Goal: Obtain resource: Obtain resource

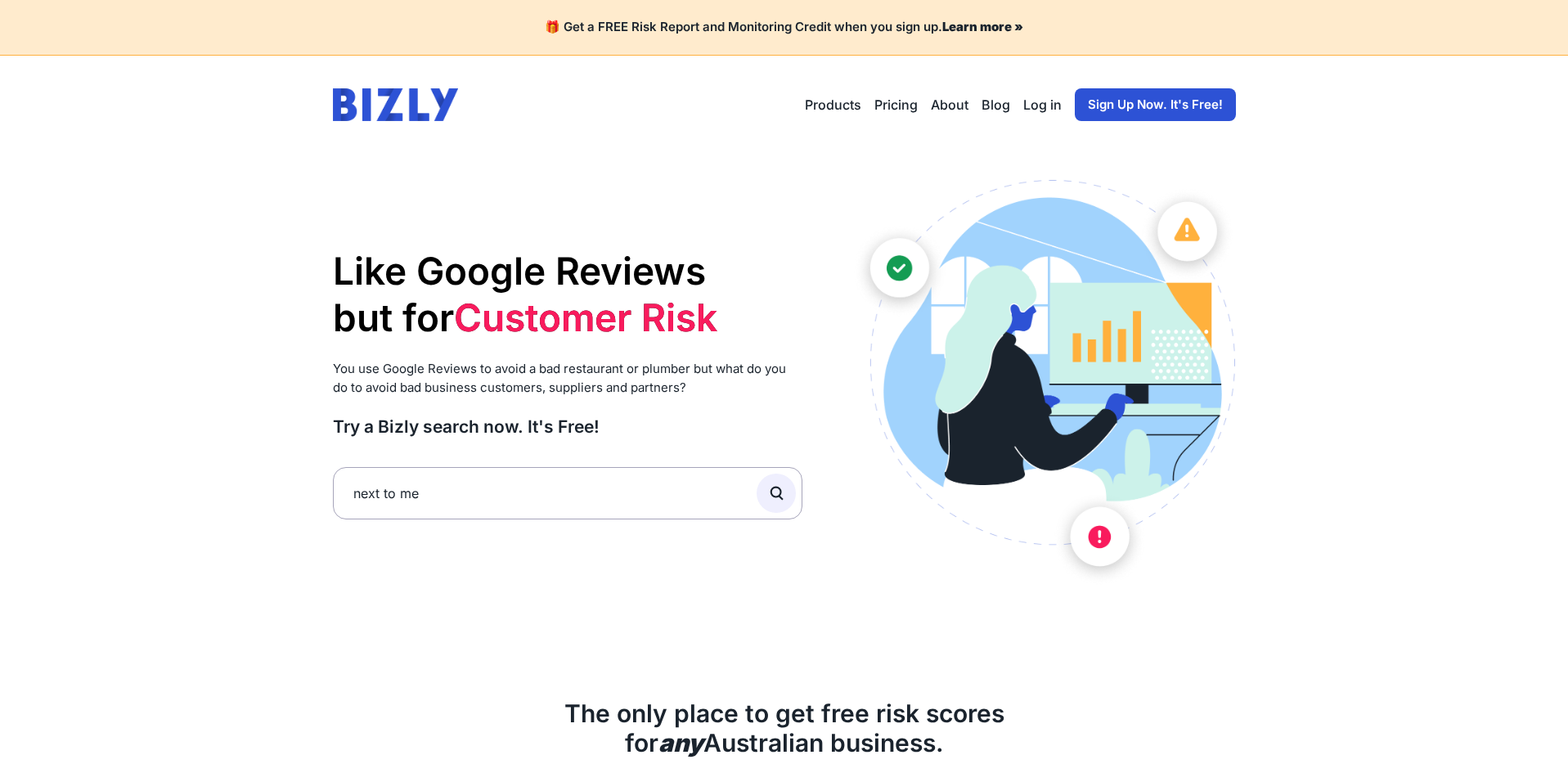
type input "next to me"
click at [757, 474] on button "submit" at bounding box center [776, 493] width 39 height 39
click at [775, 490] on icon "submit" at bounding box center [776, 493] width 18 height 18
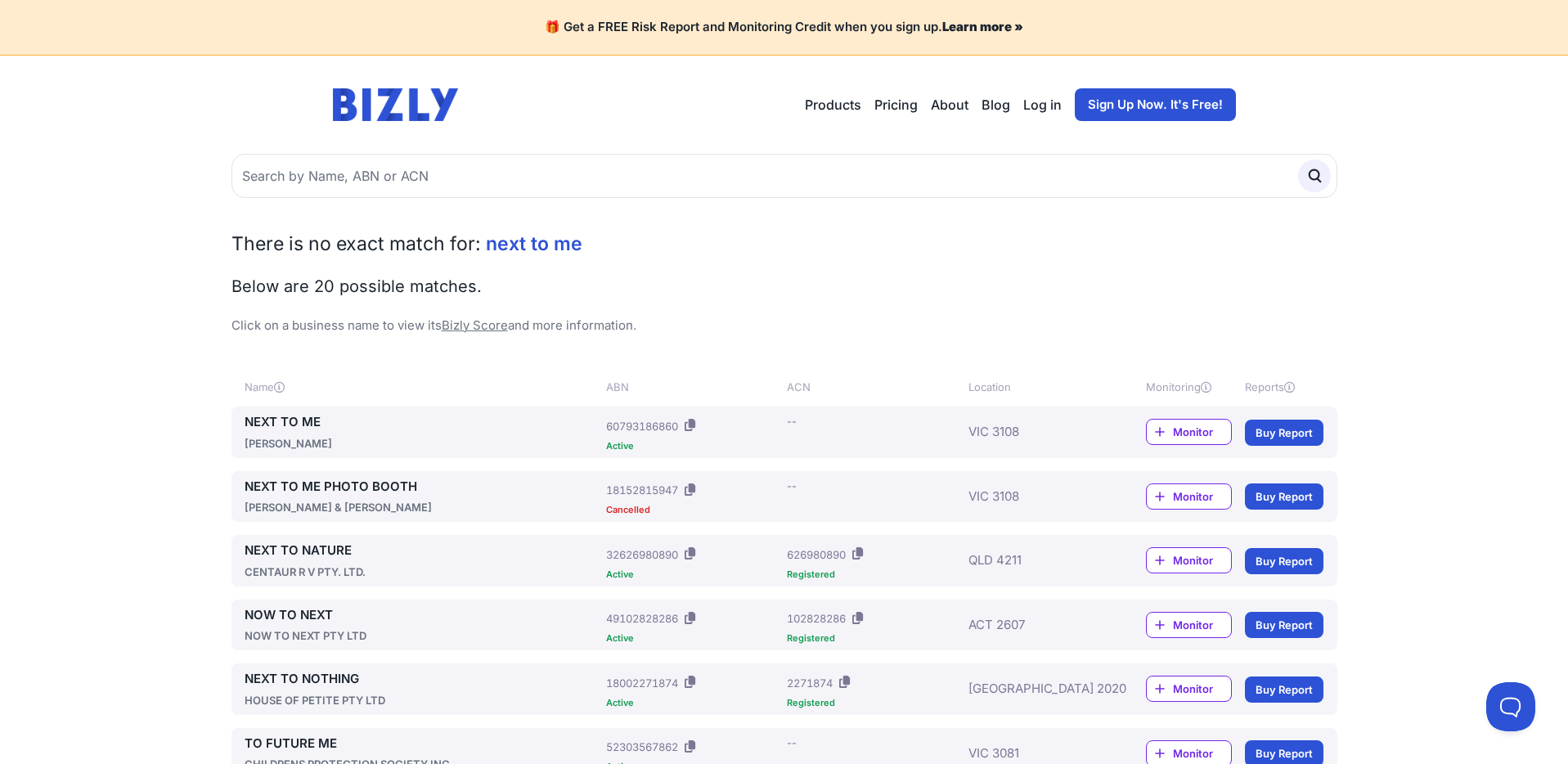
click at [281, 425] on link "NEXT TO ME" at bounding box center [422, 422] width 356 height 18
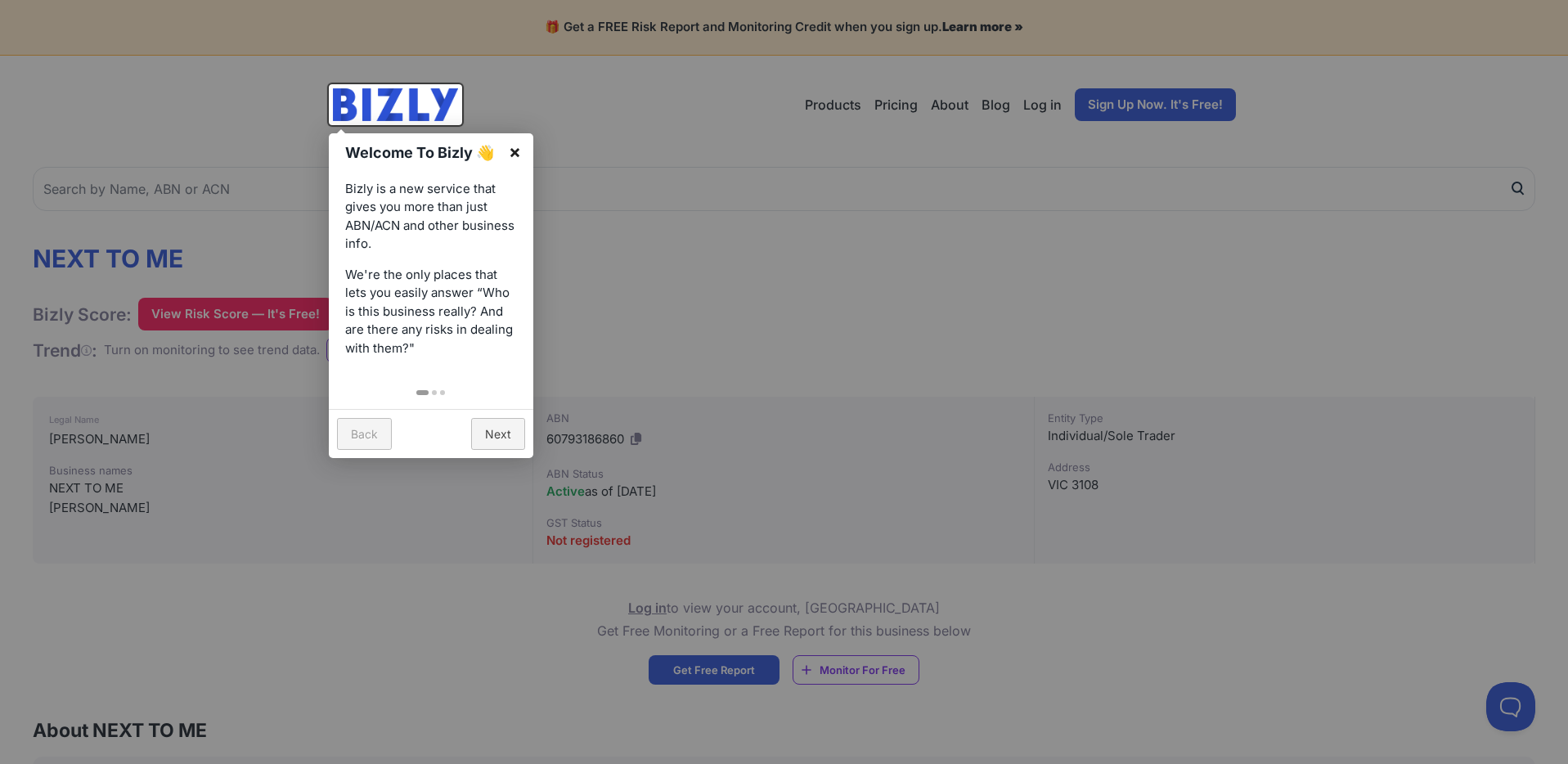
click at [516, 142] on link "×" at bounding box center [515, 152] width 37 height 37
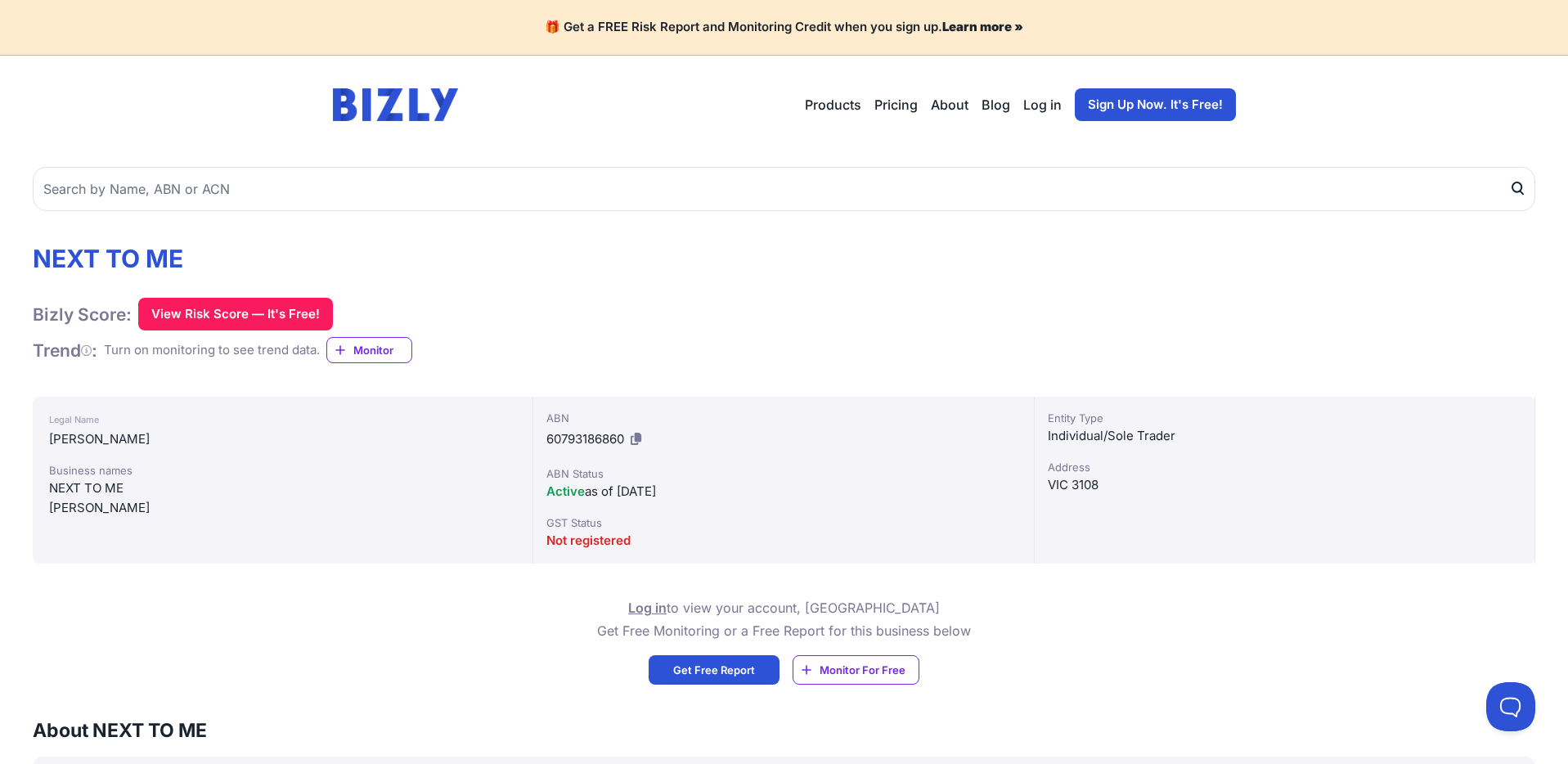
click at [727, 669] on span "Get Free Report" at bounding box center [713, 669] width 81 height 17
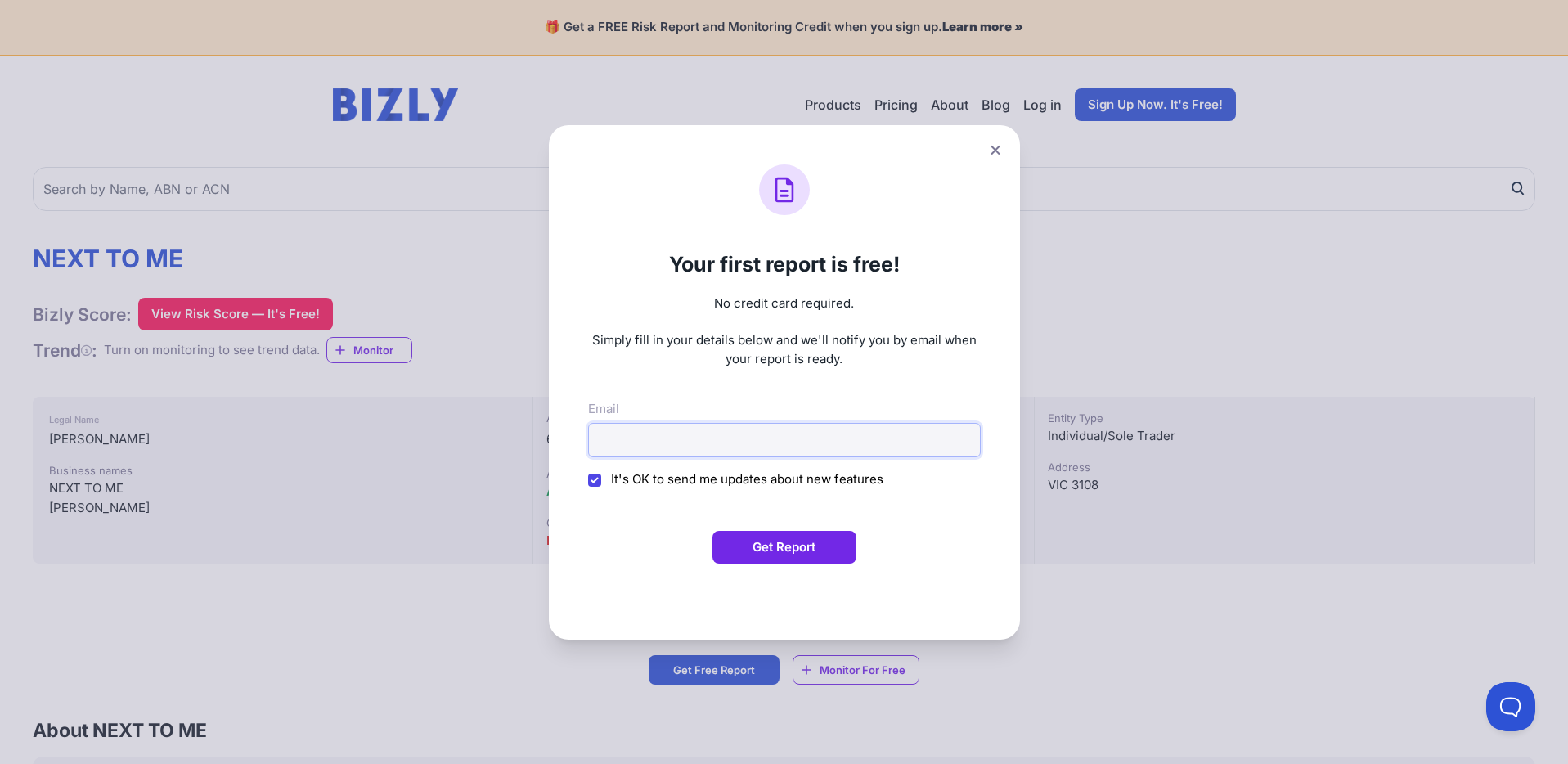
click at [702, 443] on input "Email" at bounding box center [784, 440] width 392 height 34
type input "kim+testreports1908@25fifteen.com"
click at [596, 480] on input "It's OK to send me updates about new features" at bounding box center [594, 480] width 13 height 13
checkbox input "false"
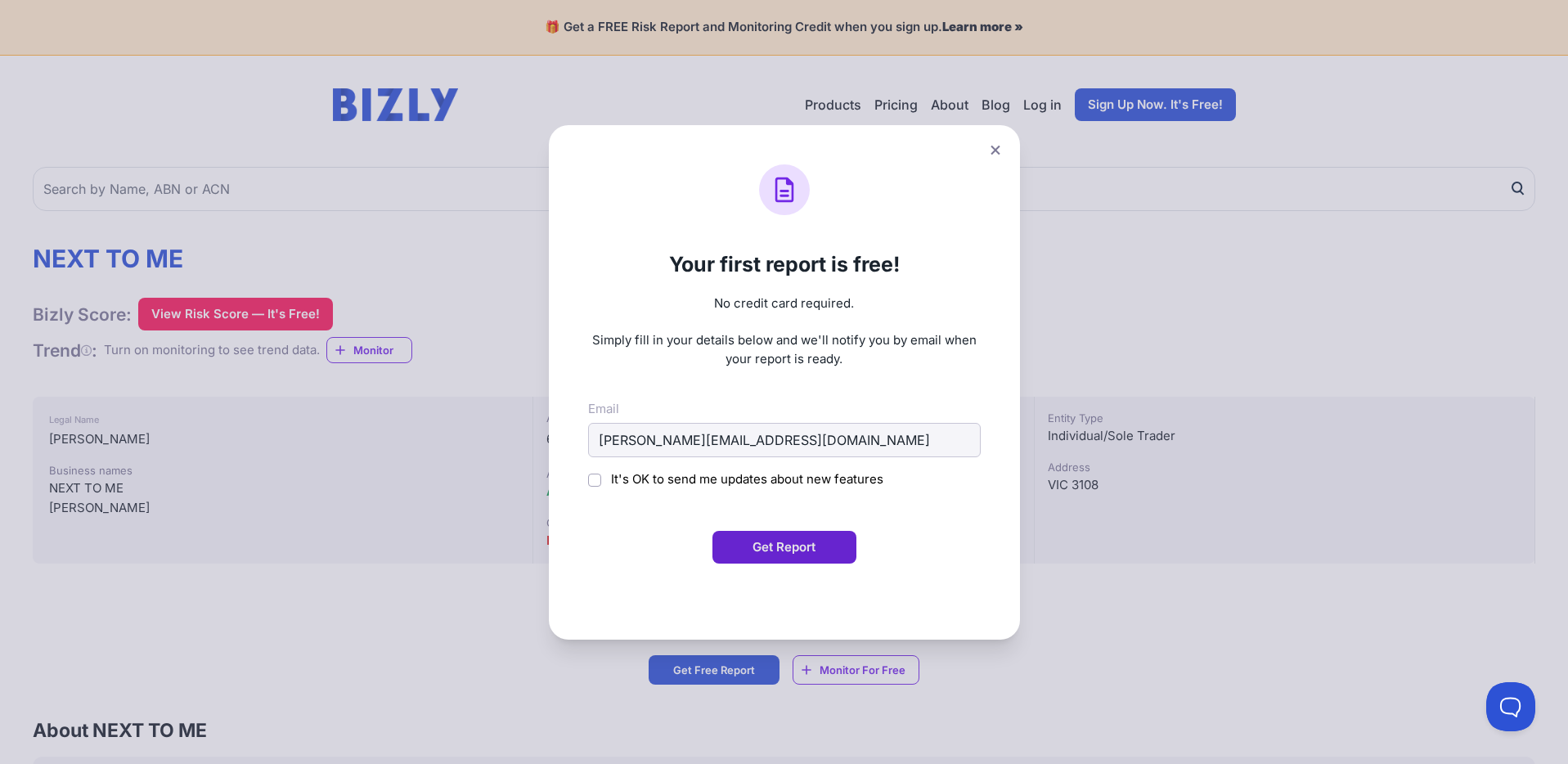
click at [811, 545] on button "Get Report" at bounding box center [784, 547] width 144 height 32
